Goal: Navigation & Orientation: Find specific page/section

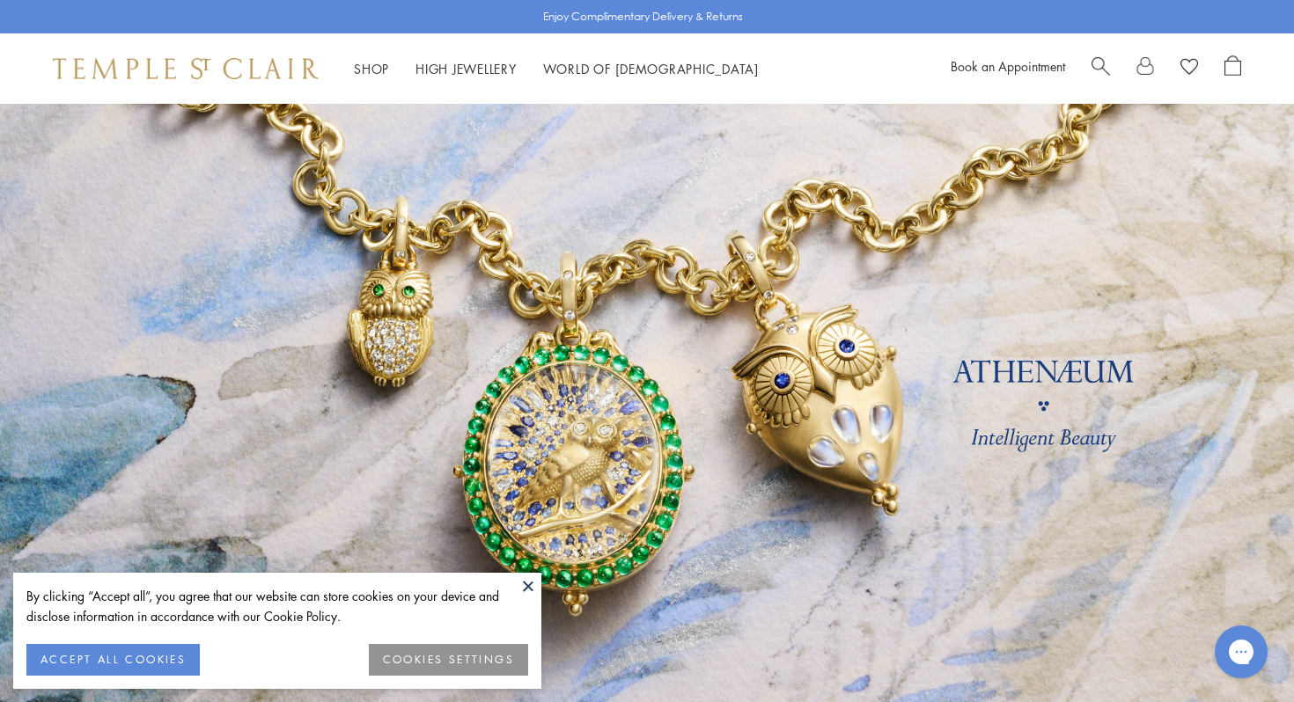
click at [526, 585] on button at bounding box center [528, 586] width 26 height 26
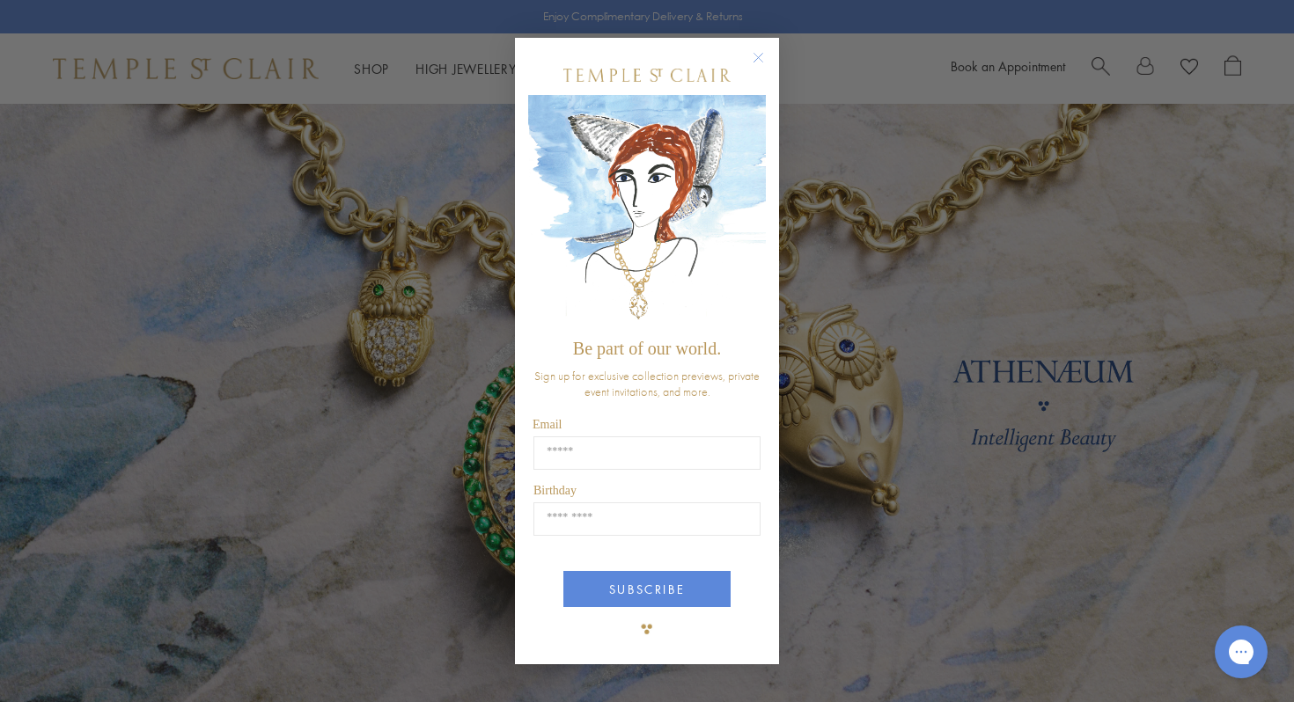
click at [759, 55] on circle "Close dialog" at bounding box center [758, 58] width 21 height 21
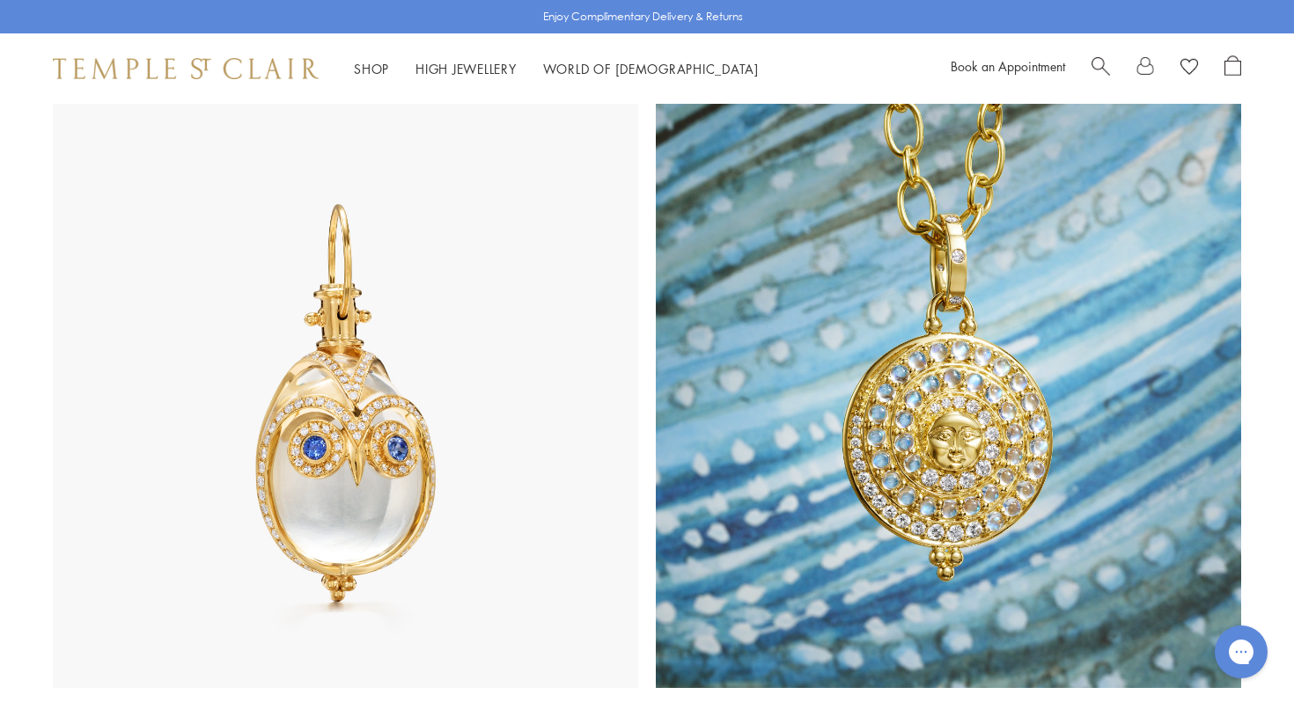
scroll to position [1085, 0]
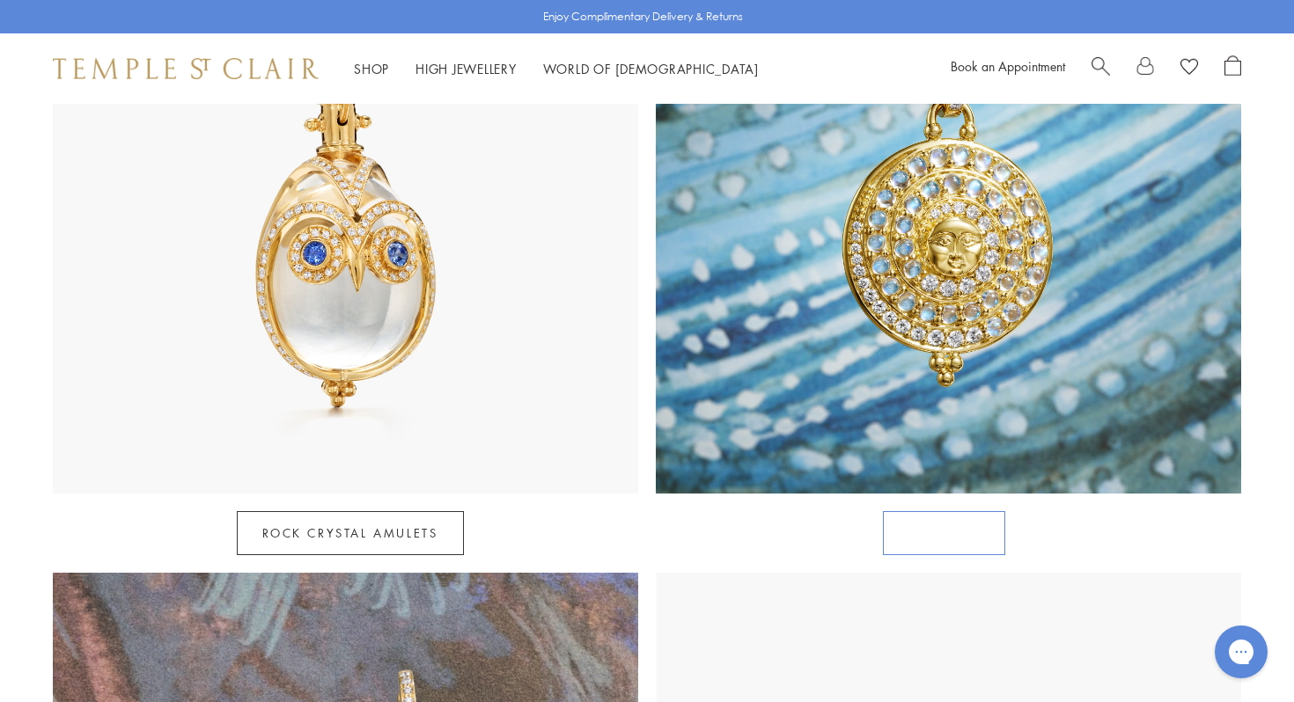
click at [960, 511] on link "Celestial" at bounding box center [944, 533] width 122 height 44
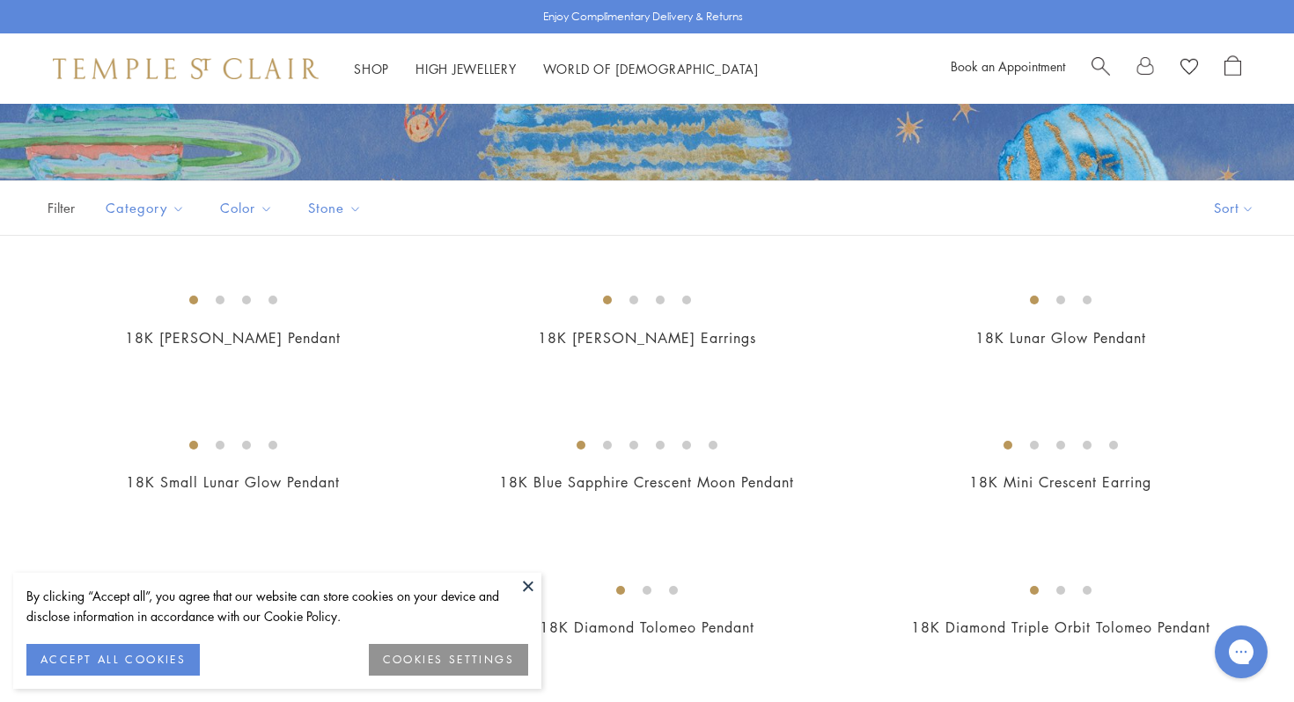
scroll to position [275, 0]
click at [530, 582] on button at bounding box center [528, 586] width 26 height 26
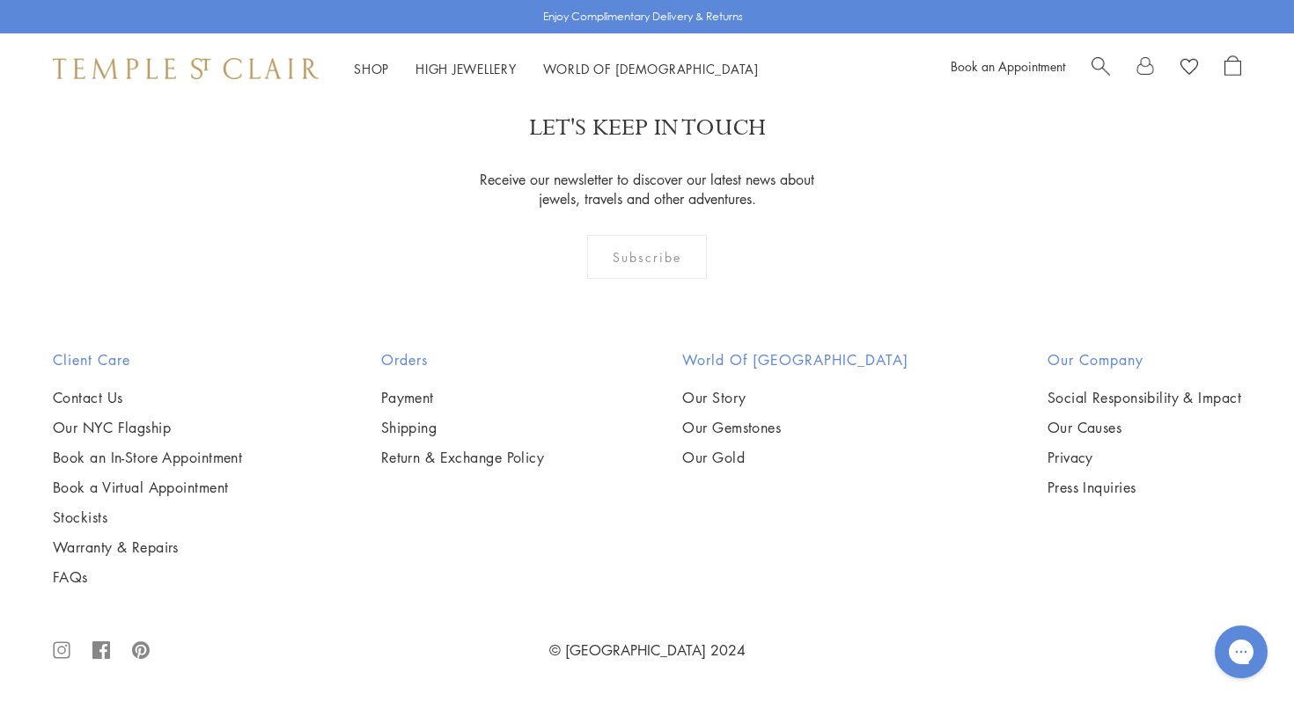
scroll to position [8609, 0]
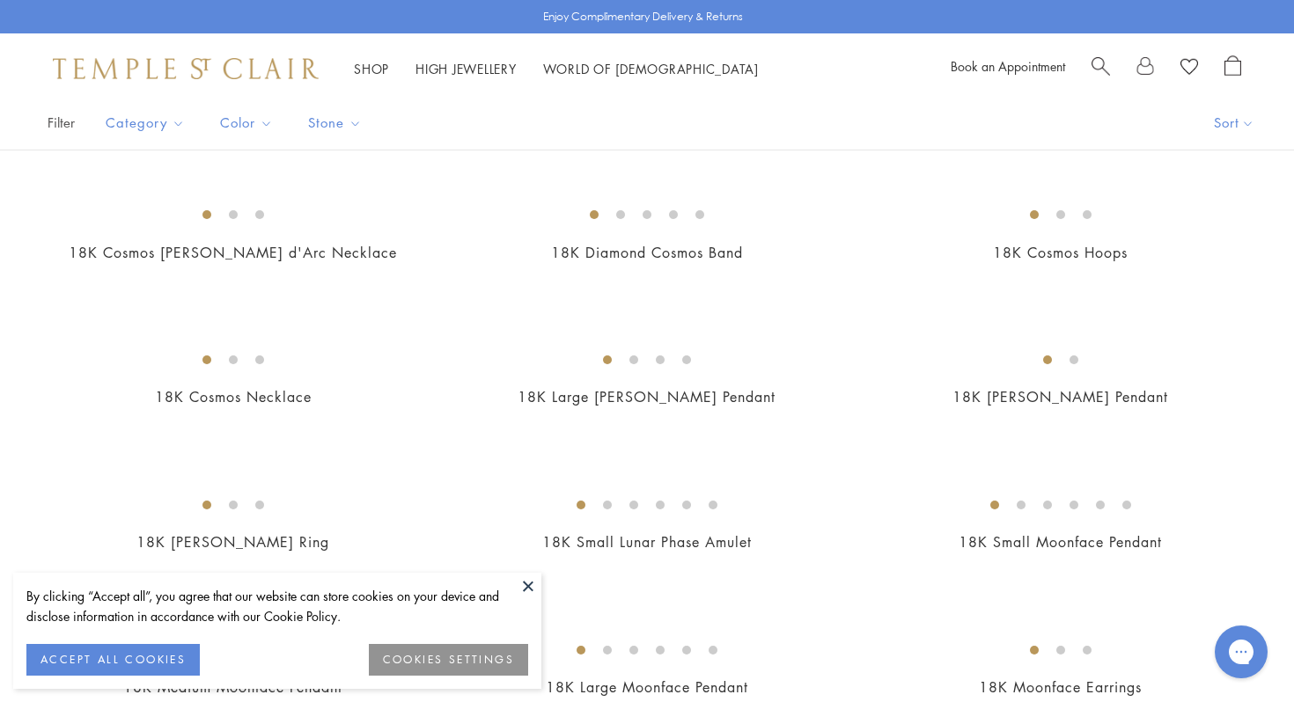
scroll to position [366, 0]
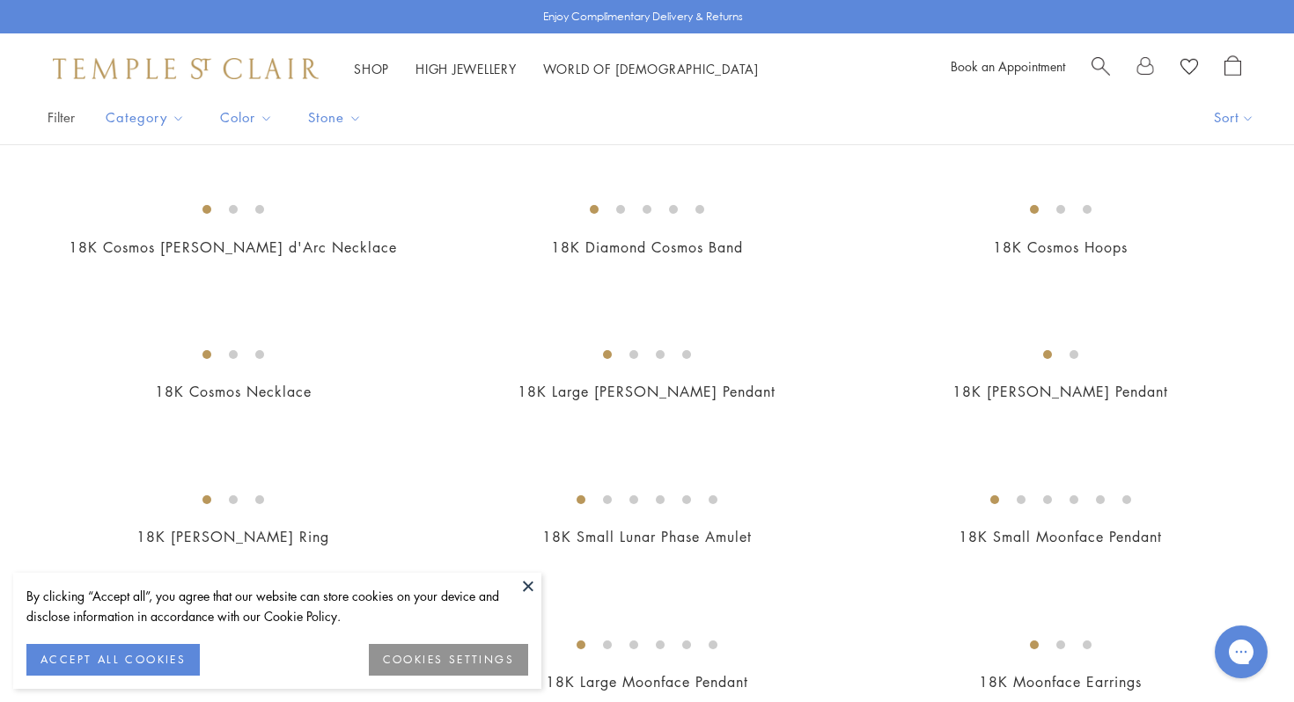
click at [533, 586] on button at bounding box center [528, 586] width 26 height 26
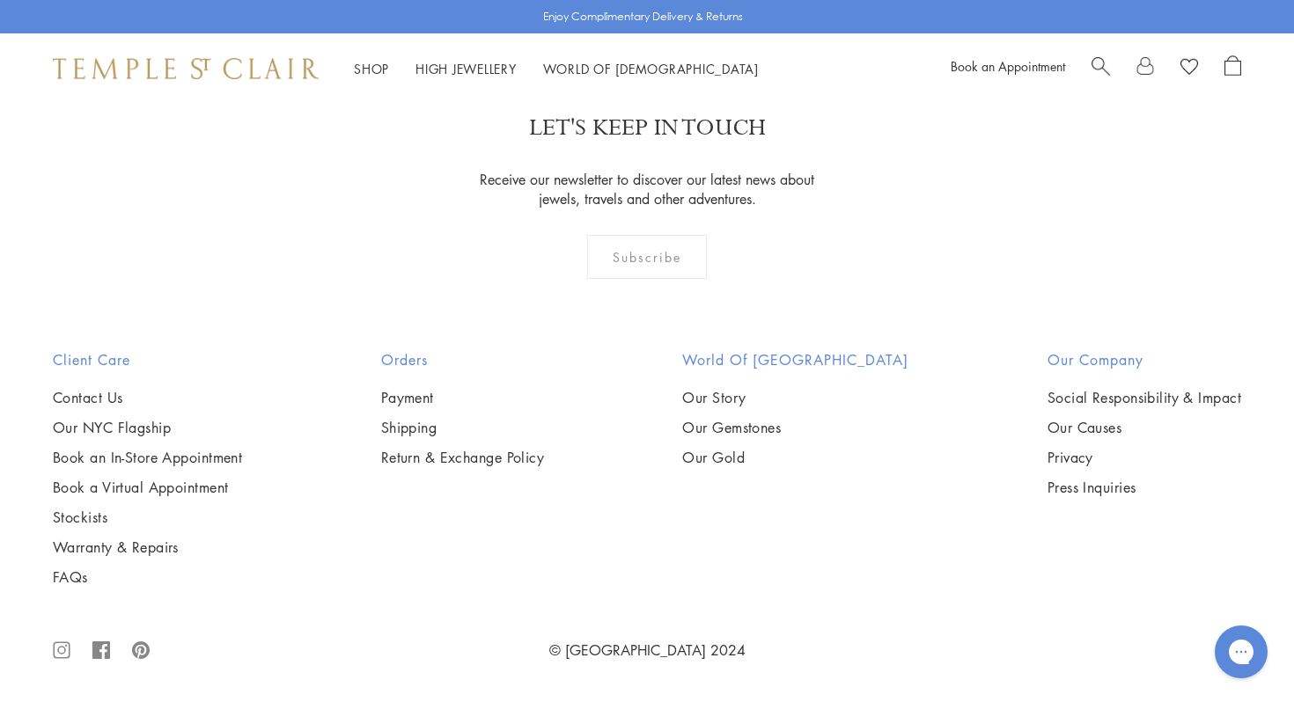
scroll to position [8415, 0]
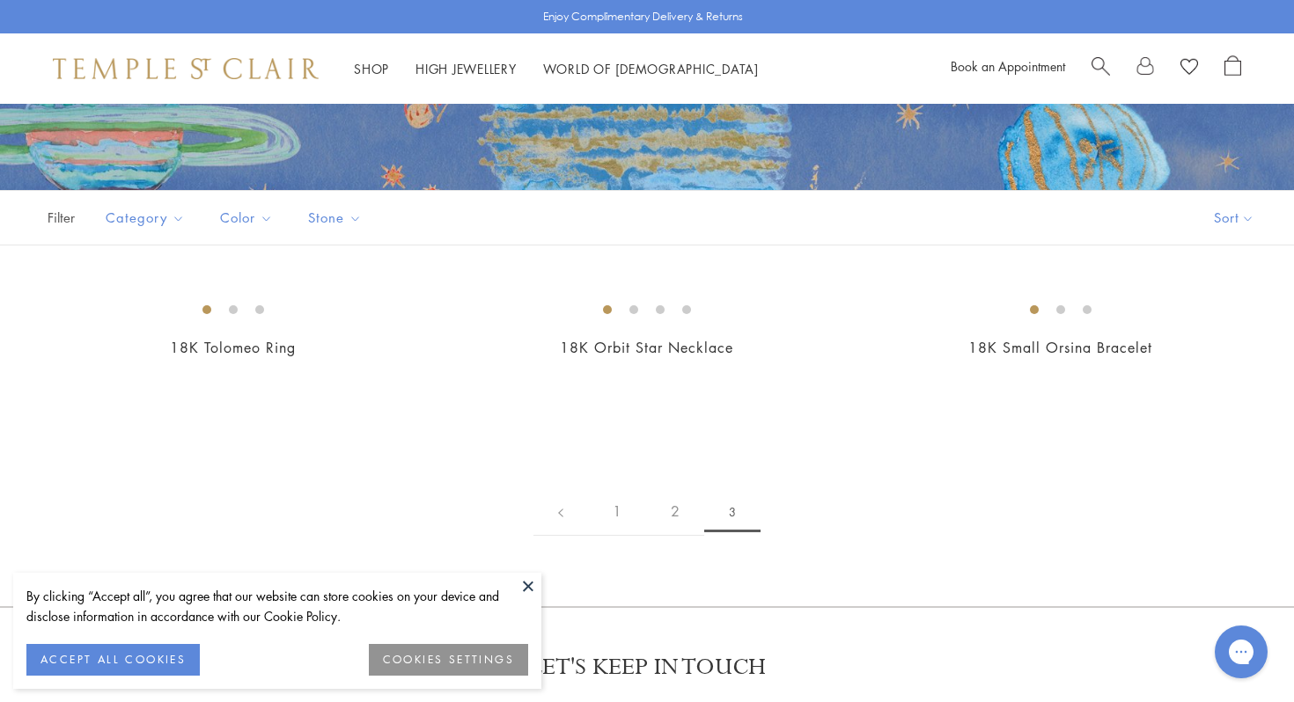
scroll to position [276, 0]
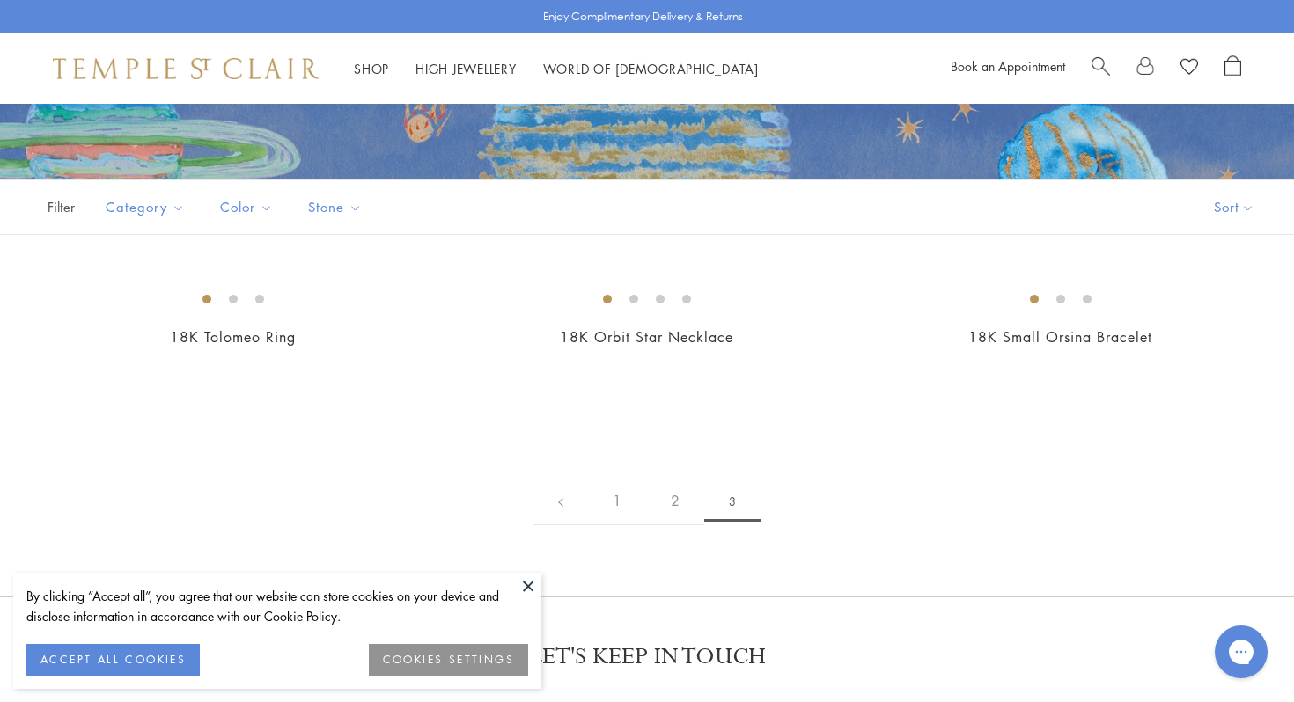
click at [530, 586] on button at bounding box center [528, 586] width 26 height 26
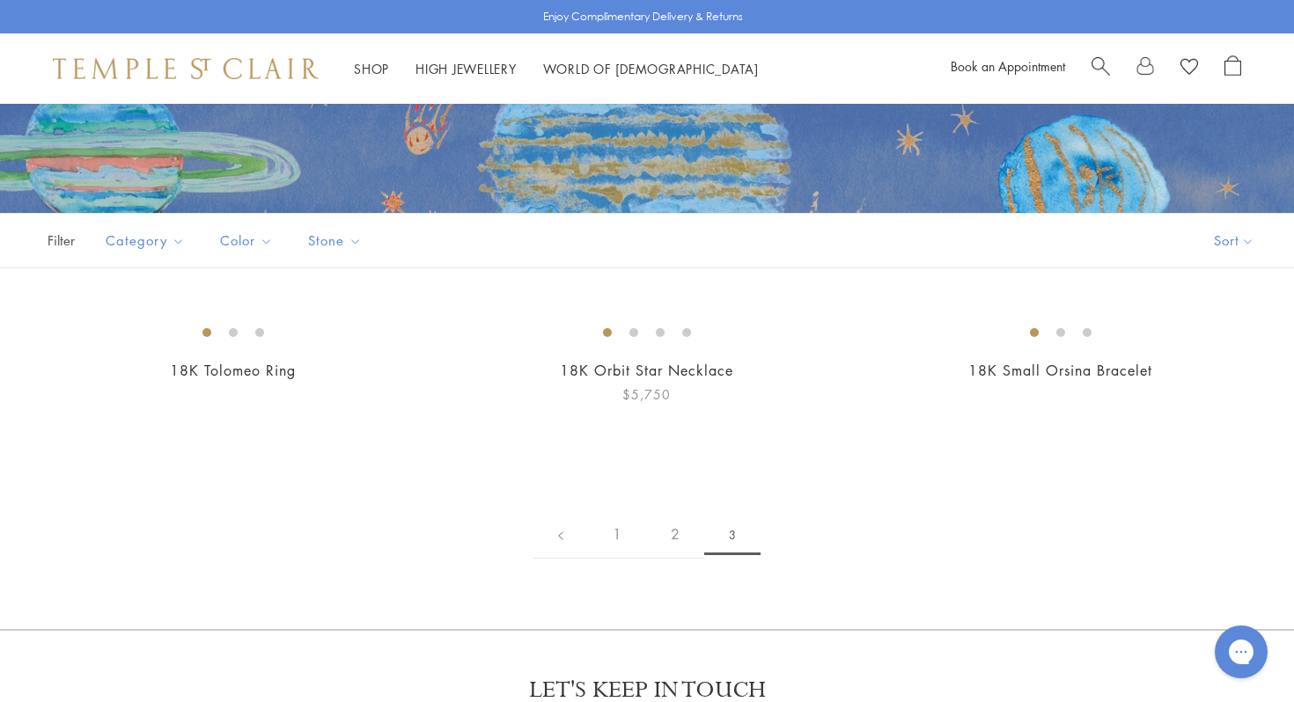
scroll to position [240, 0]
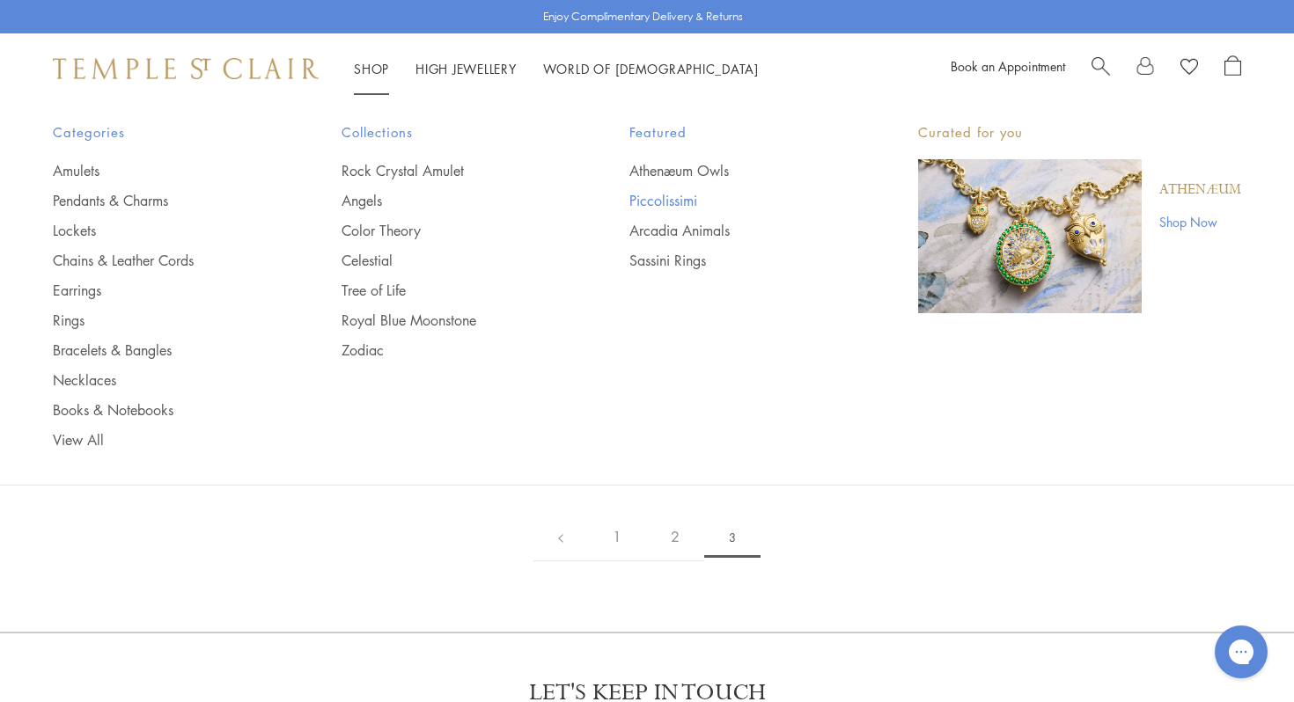
click at [665, 198] on link "Piccolissimi" at bounding box center [738, 200] width 218 height 19
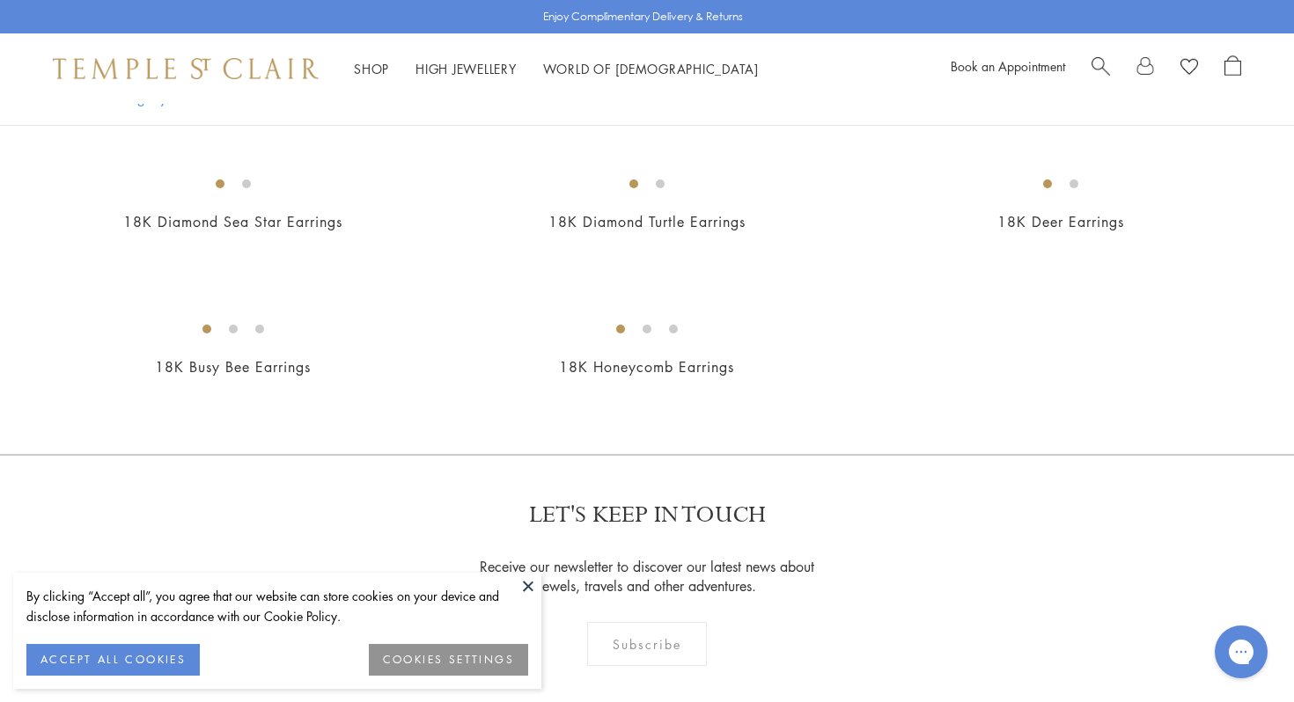
scroll to position [1288, 0]
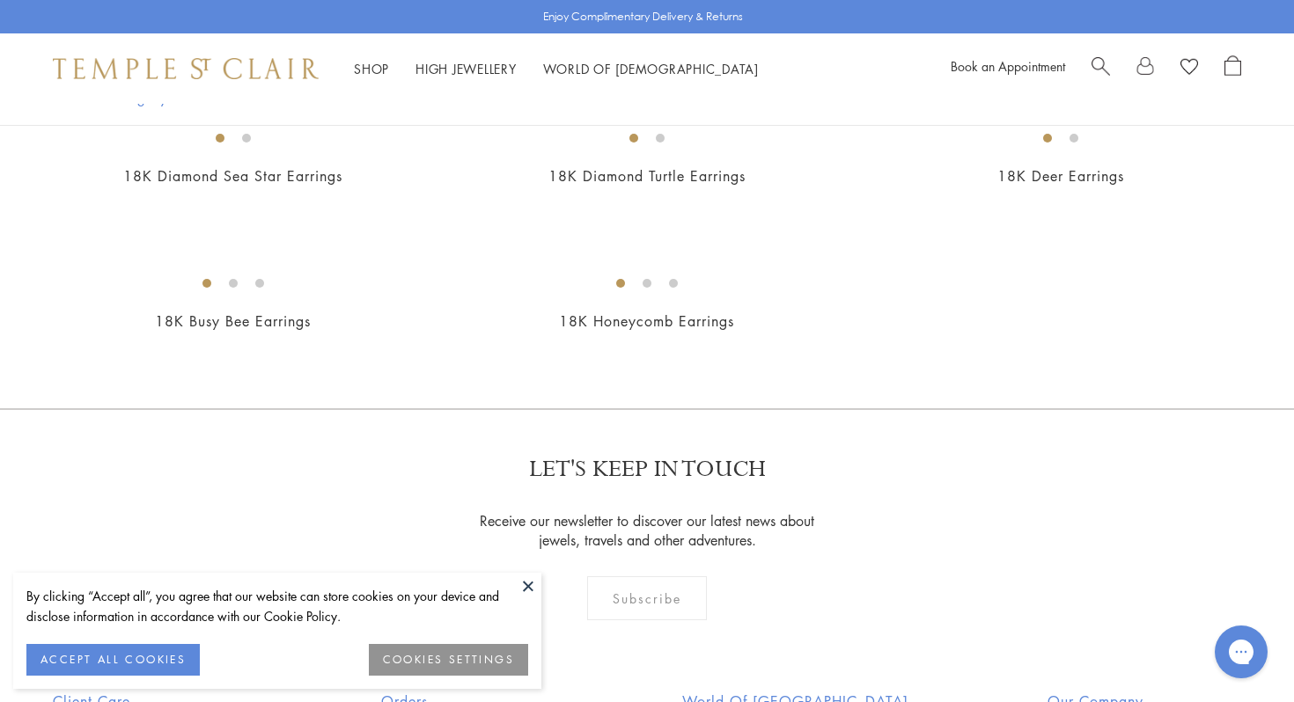
click at [526, 584] on button at bounding box center [528, 586] width 26 height 26
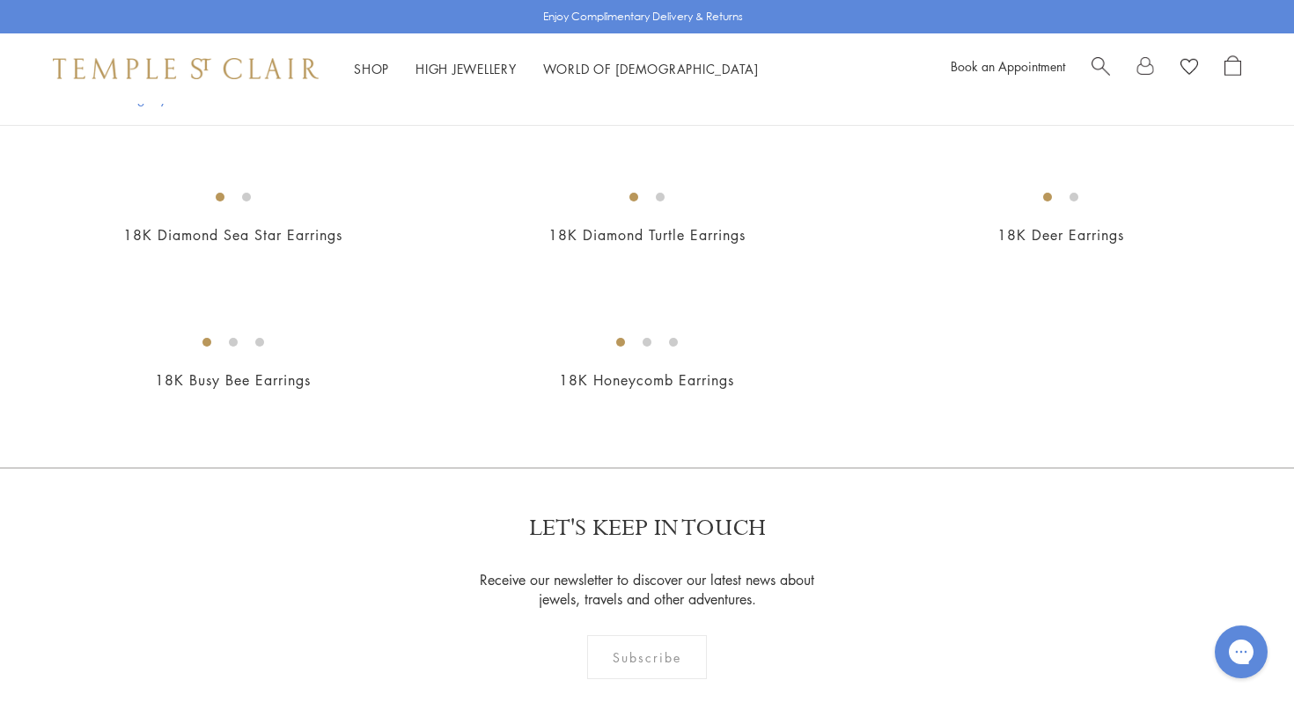
scroll to position [0, 0]
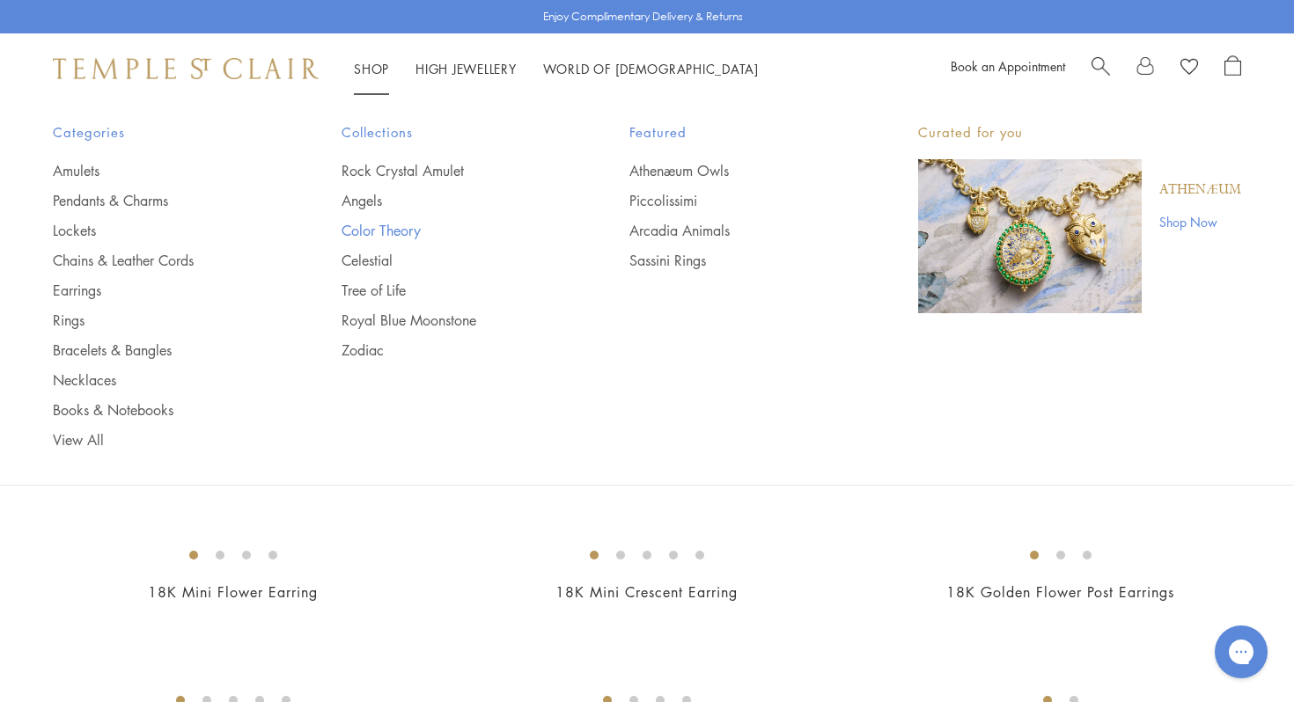
click at [372, 231] on link "Color Theory" at bounding box center [451, 230] width 218 height 19
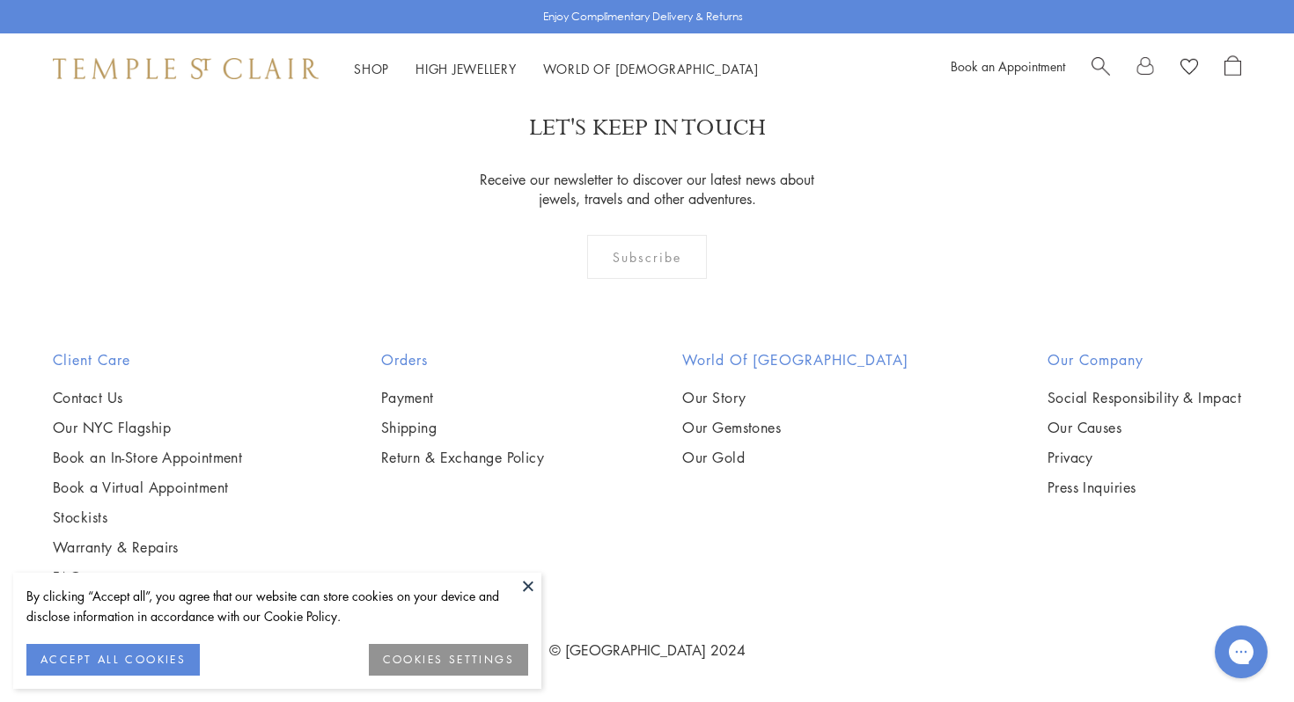
scroll to position [2071, 0]
click at [525, 579] on button at bounding box center [528, 586] width 26 height 26
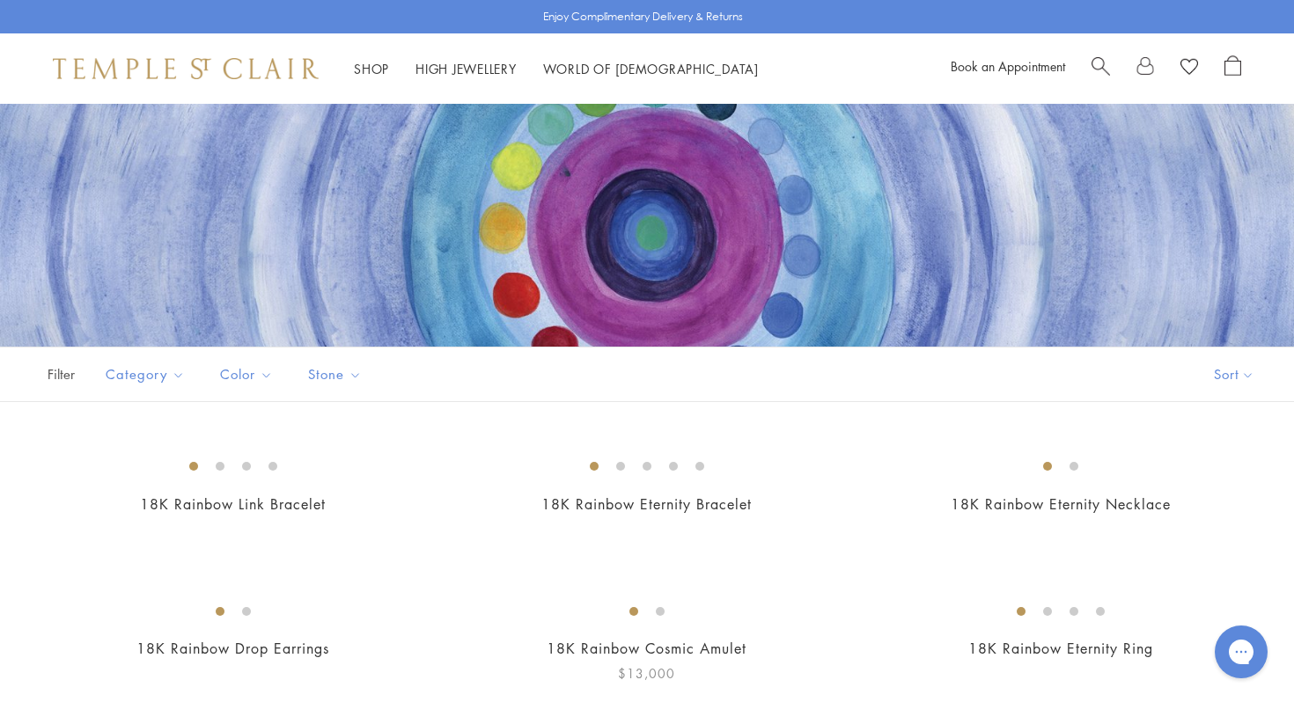
scroll to position [106, 0]
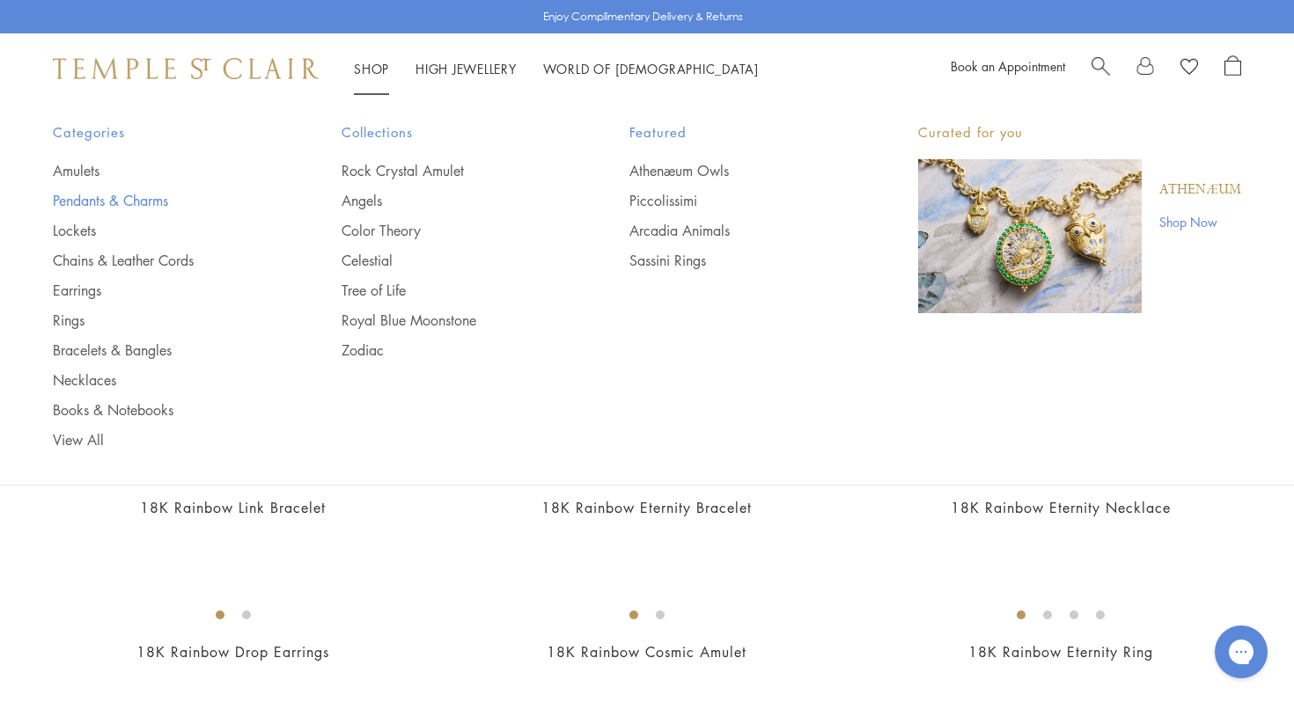
click at [158, 193] on link "Pendants & Charms" at bounding box center [162, 200] width 218 height 19
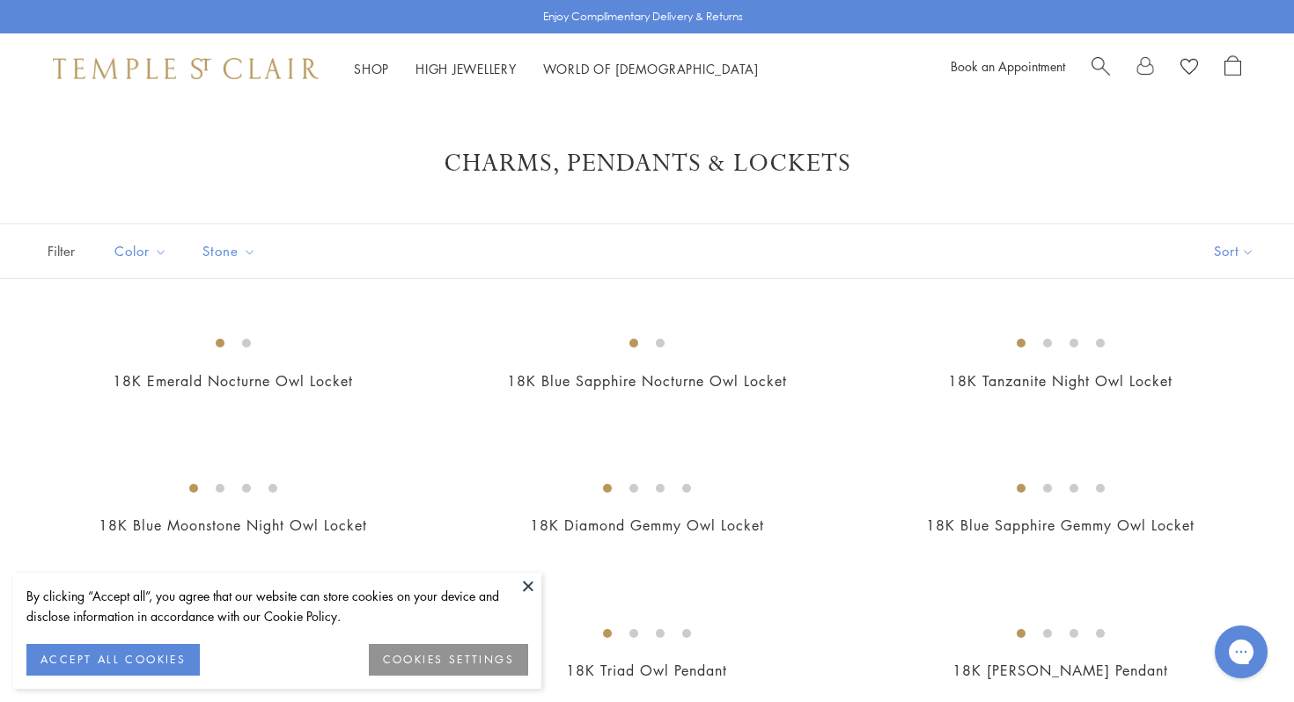
click at [531, 585] on button at bounding box center [528, 586] width 26 height 26
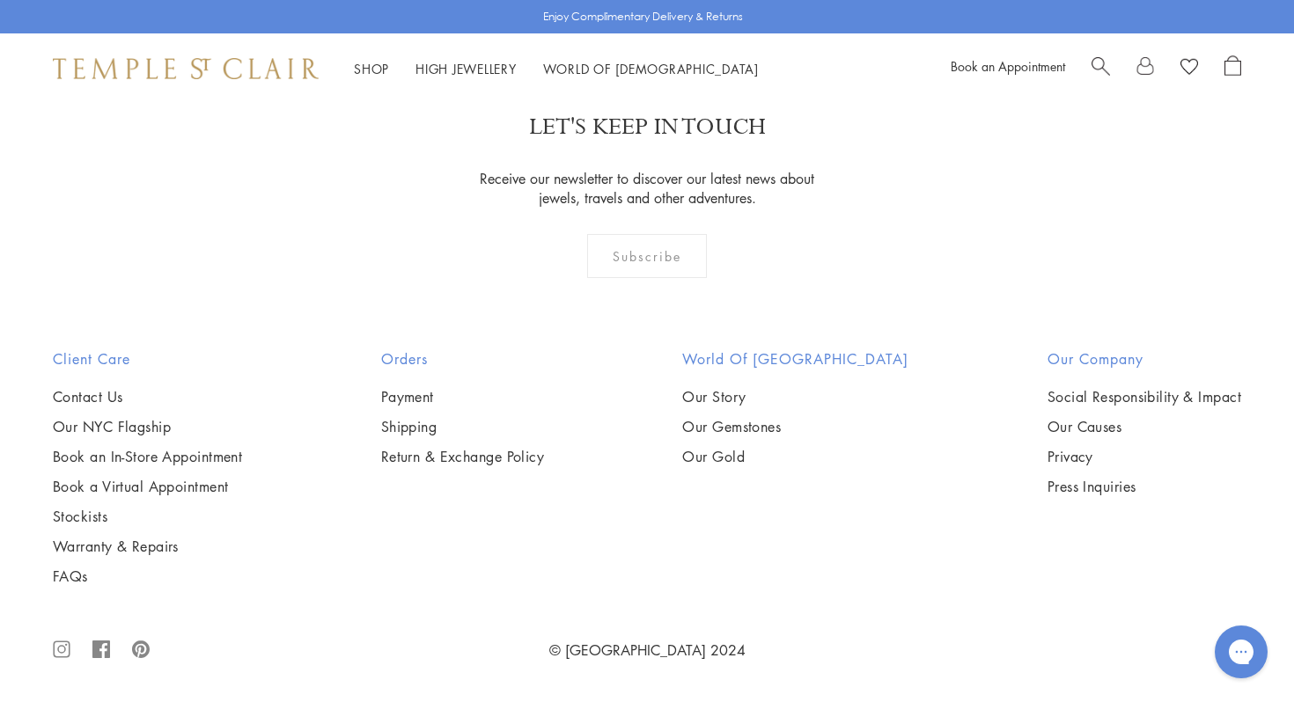
scroll to position [10555, 0]
